Goal: Find specific page/section: Find specific page/section

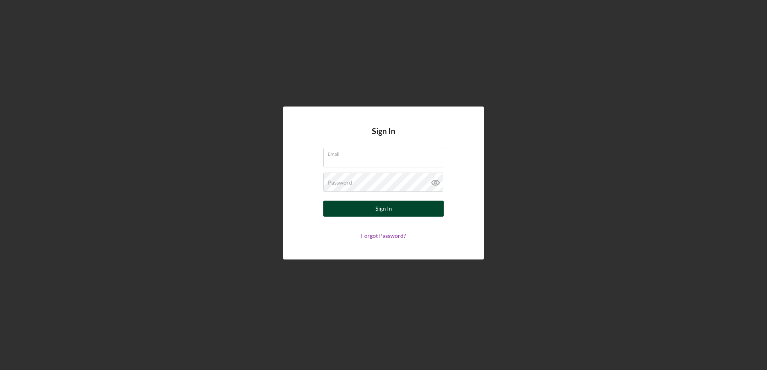
type input "[EMAIL_ADDRESS][DOMAIN_NAME]"
click at [416, 211] on button "Sign In" at bounding box center [383, 209] width 120 height 16
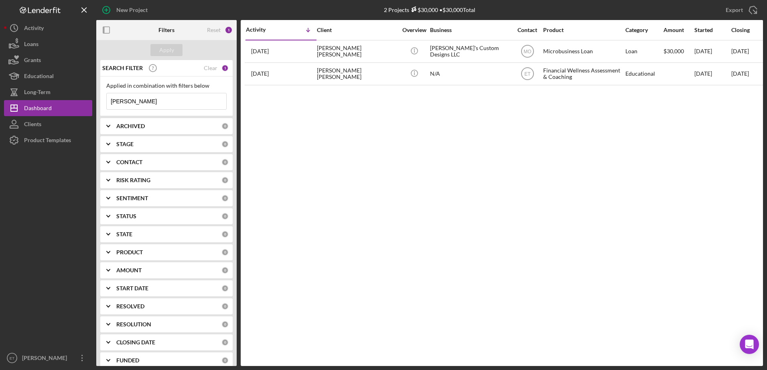
click at [142, 102] on input "[PERSON_NAME]" at bounding box center [166, 101] width 119 height 16
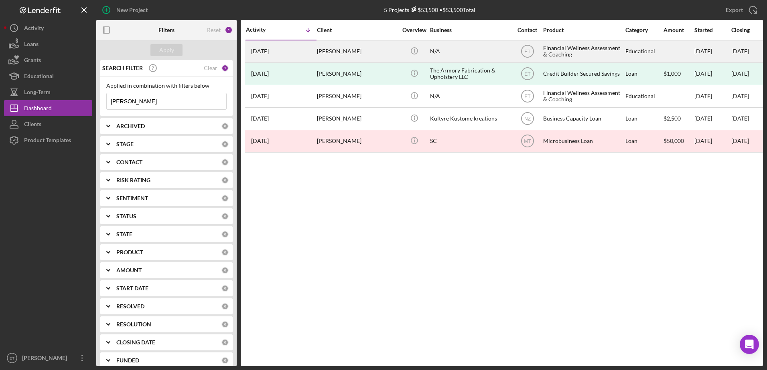
type input "[PERSON_NAME]"
click at [358, 52] on div "[PERSON_NAME]" at bounding box center [357, 51] width 80 height 21
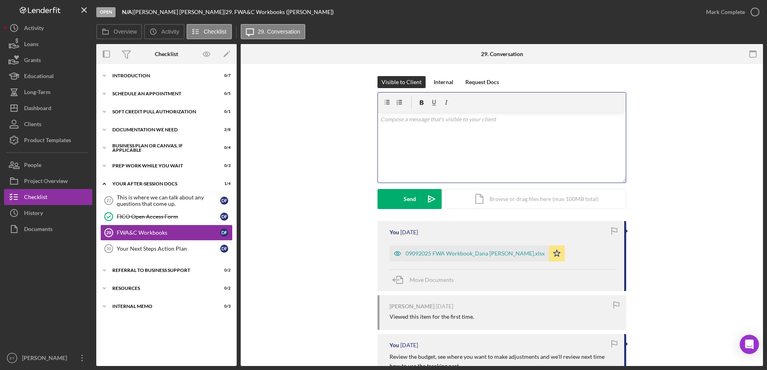
click at [403, 138] on div "v Color teal Color pink Remove color Add row above Add row below Add column bef…" at bounding box center [502, 148] width 248 height 70
